Goal: Information Seeking & Learning: Compare options

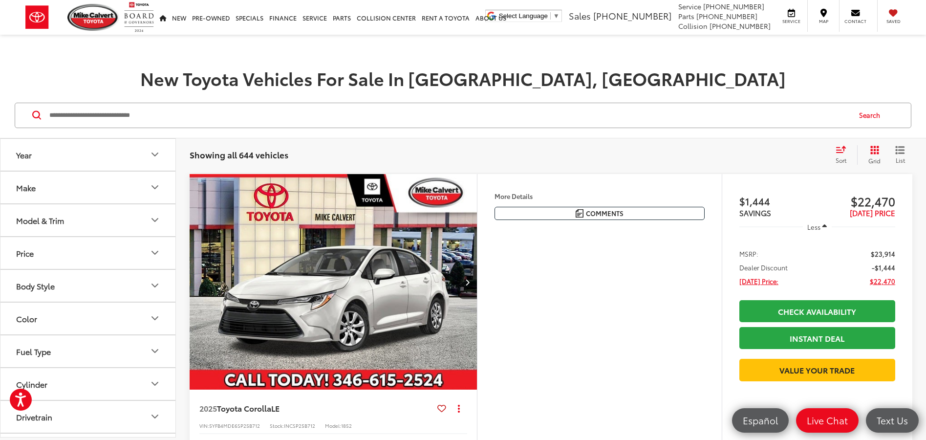
click at [156, 221] on icon "Model & Trim" at bounding box center [155, 220] width 6 height 3
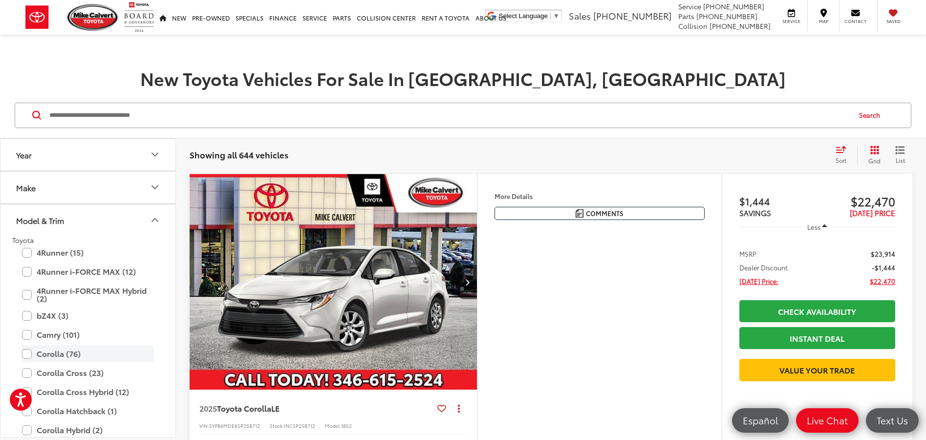
click at [27, 353] on label "Corolla (76)" at bounding box center [88, 353] width 132 height 17
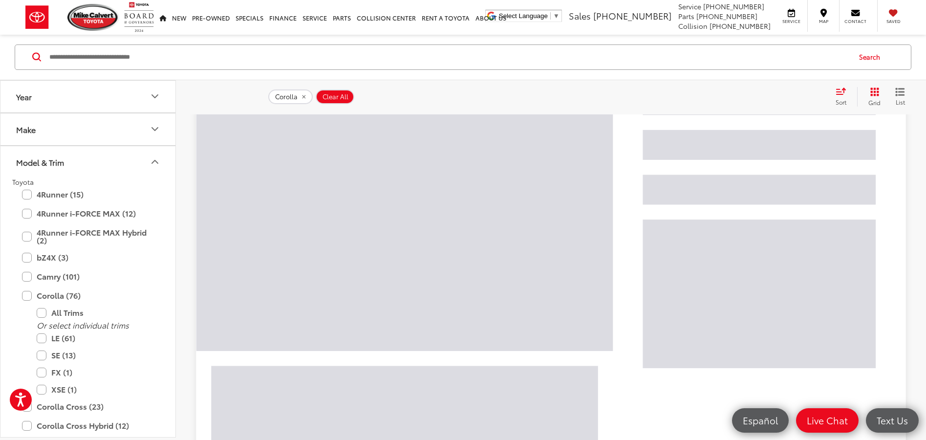
scroll to position [244, 0]
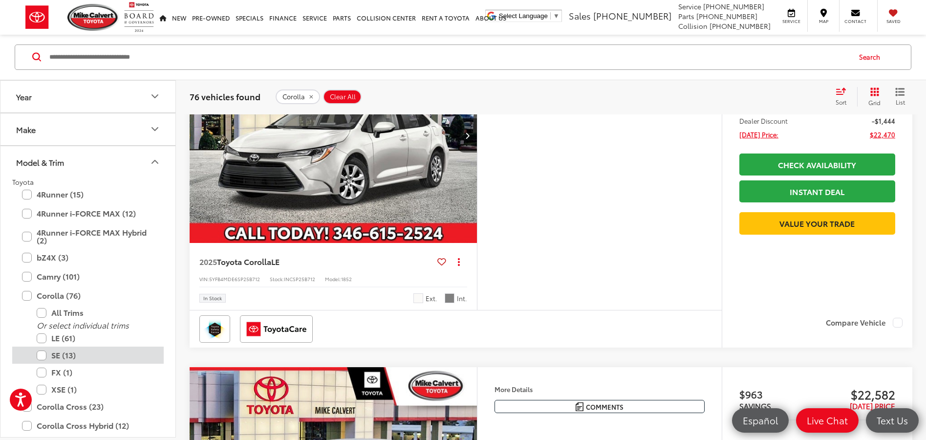
click at [41, 356] on label "SE (13)" at bounding box center [95, 355] width 117 height 17
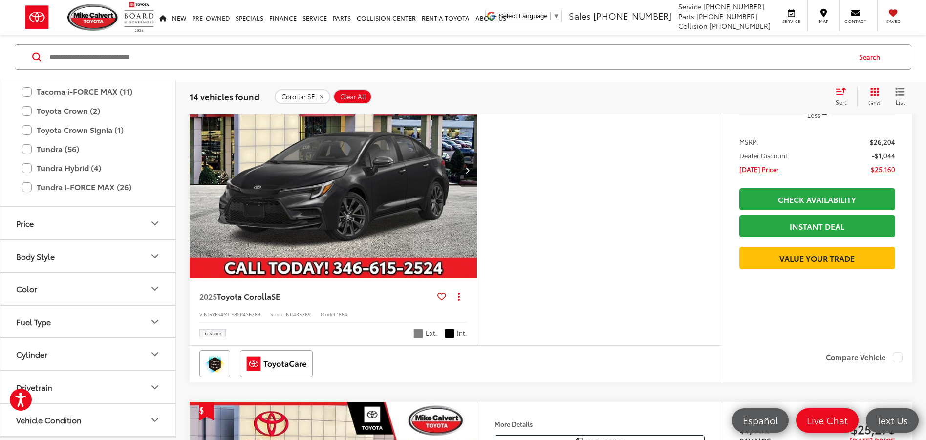
scroll to position [889, 0]
click at [625, 206] on div "Features Bluetooth® Android Auto Apple CarPlay Keyless Entry Keyless Ignition S…" at bounding box center [599, 204] width 245 height 283
